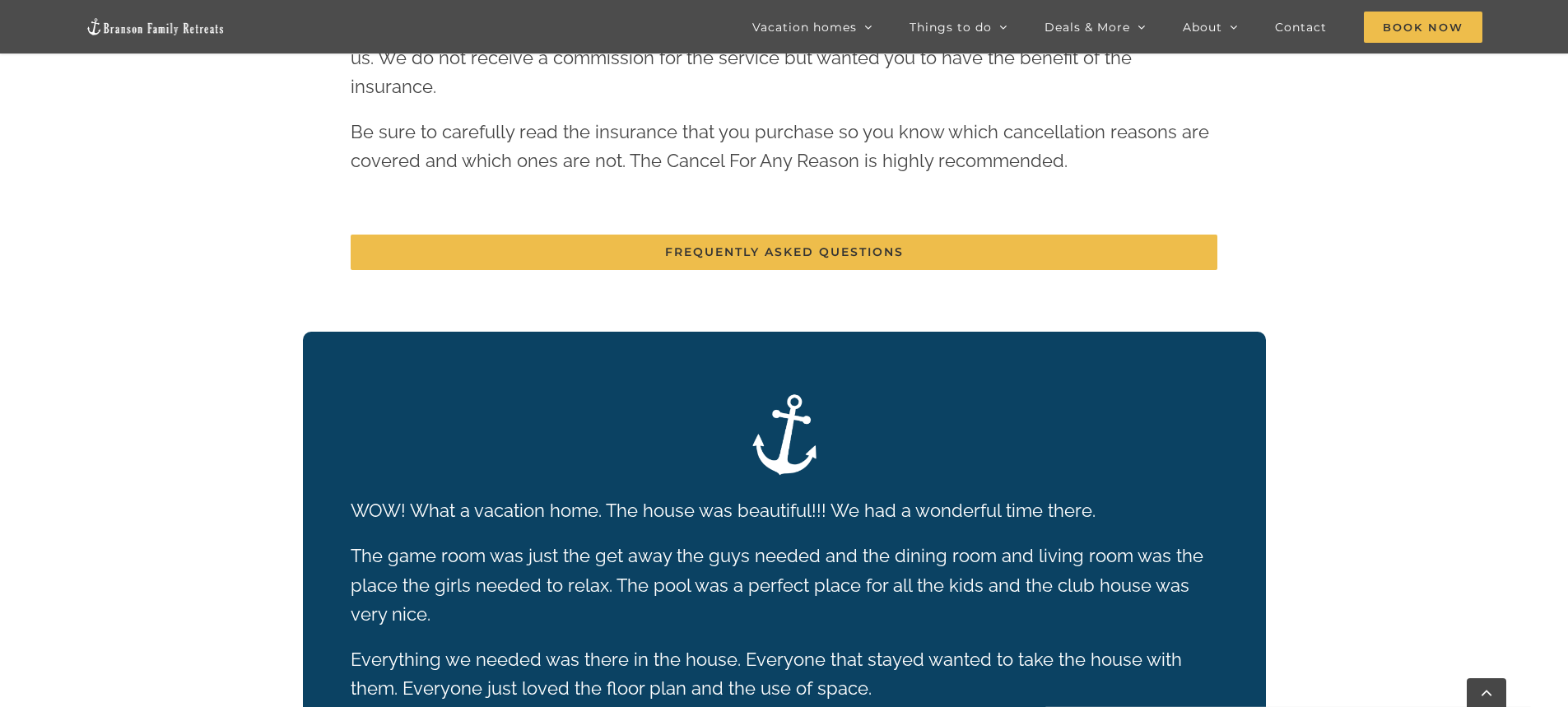
scroll to position [3424, 0]
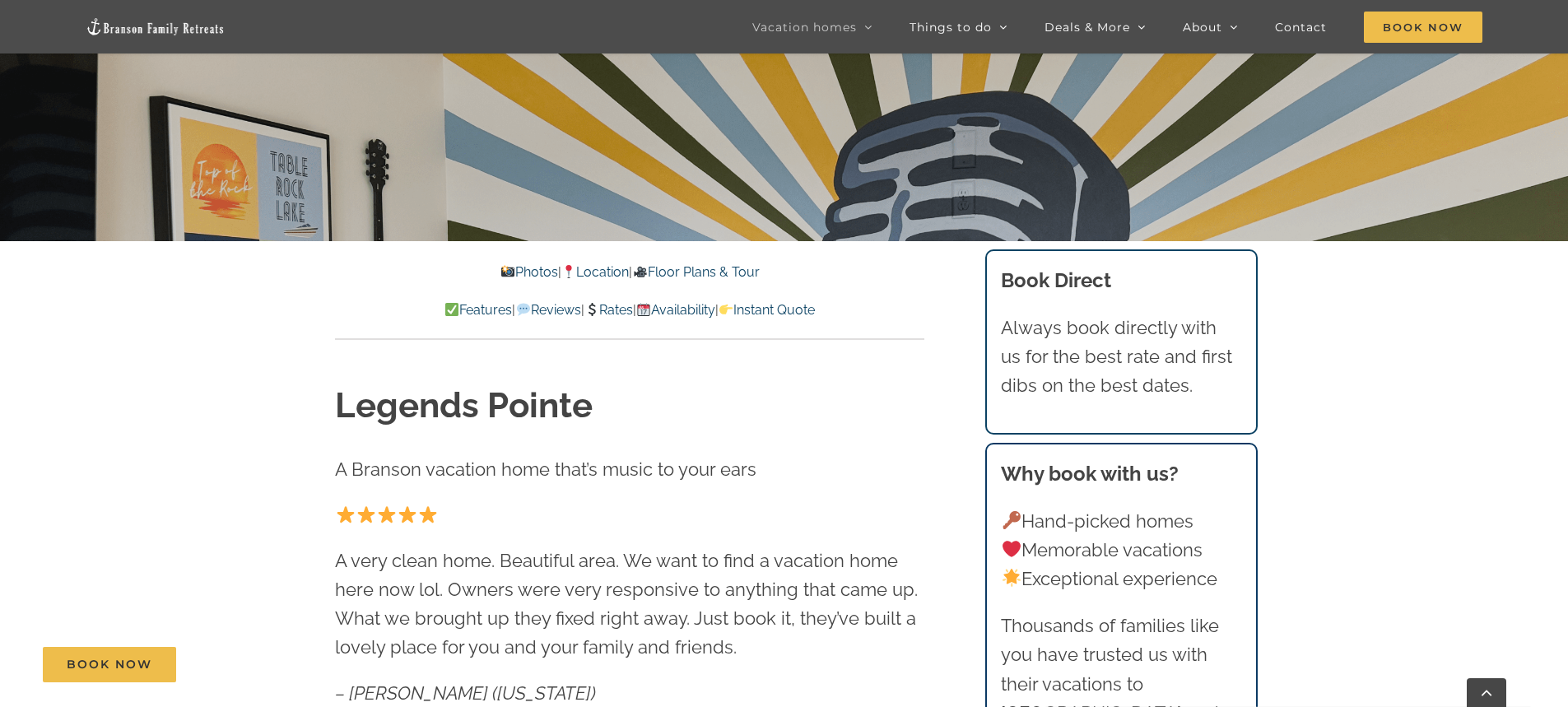
scroll to position [494, 0]
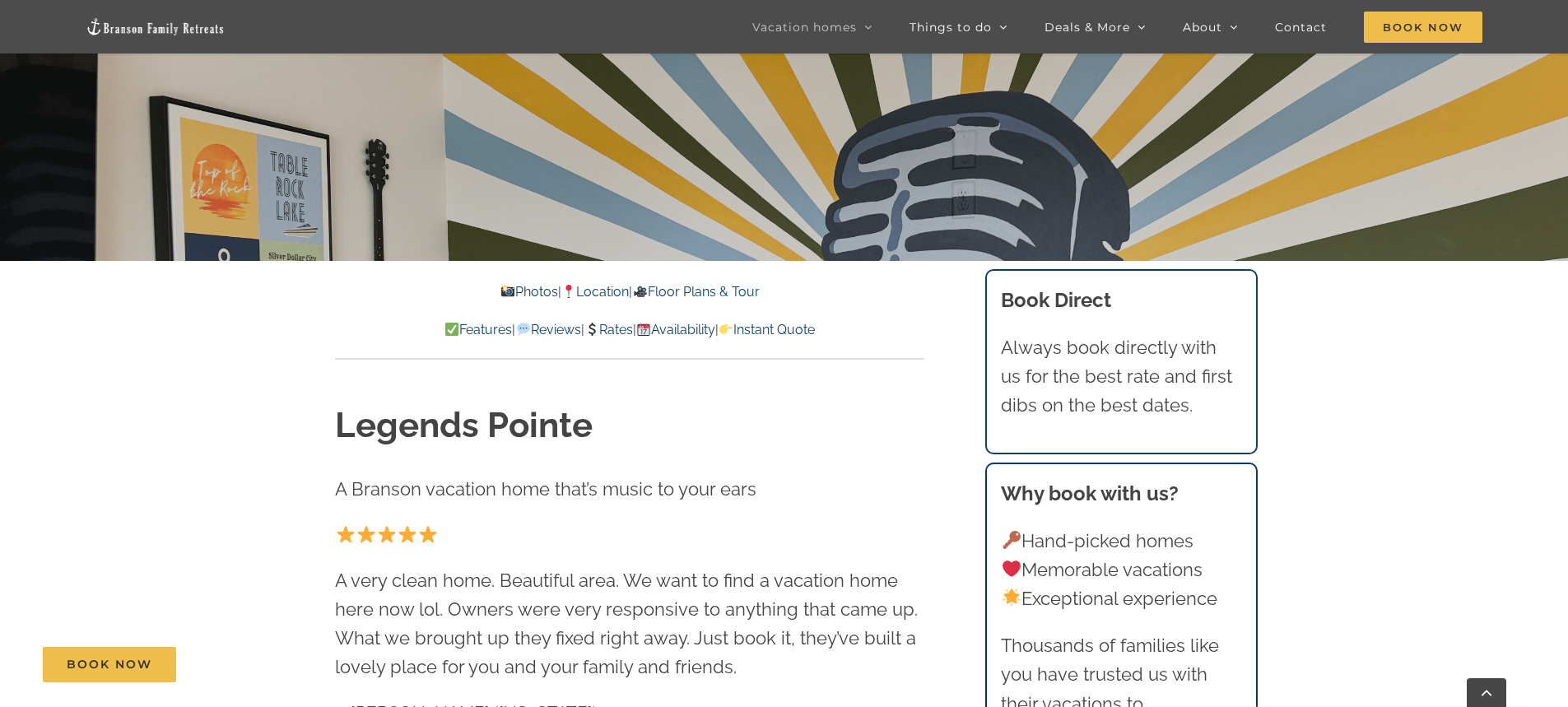
click at [611, 330] on link "Rates" at bounding box center [609, 329] width 48 height 16
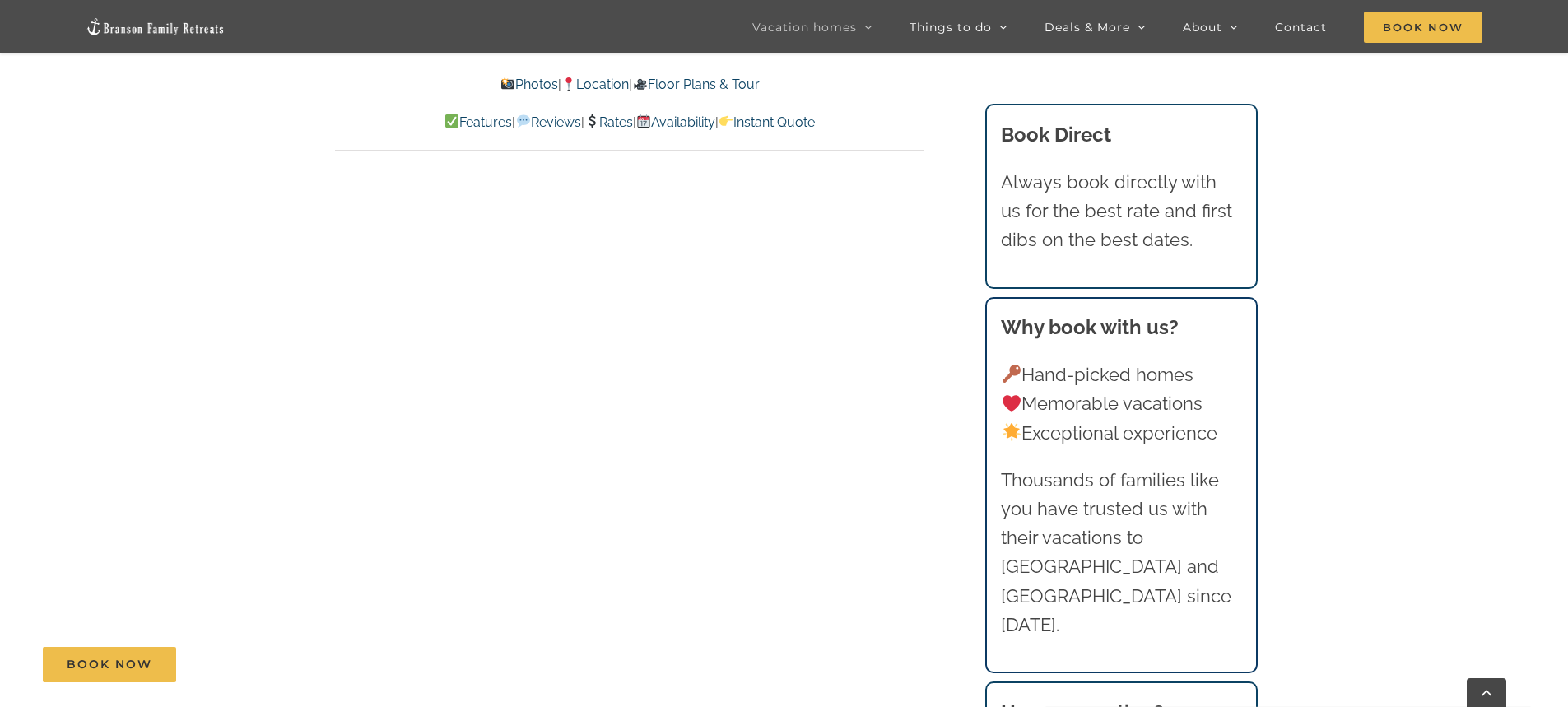
scroll to position [8045, 0]
